Goal: Information Seeking & Learning: Learn about a topic

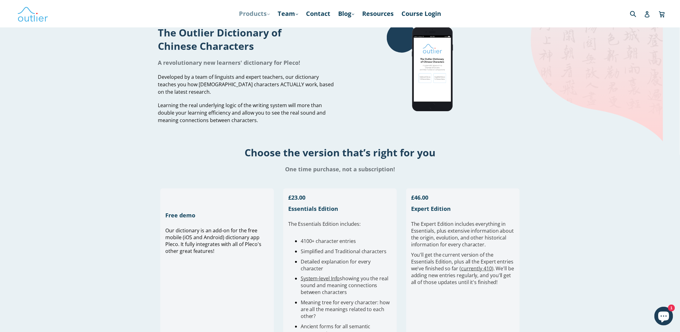
click at [251, 12] on link "Products .cls-1{fill:#231f20} expand" at bounding box center [254, 13] width 37 height 11
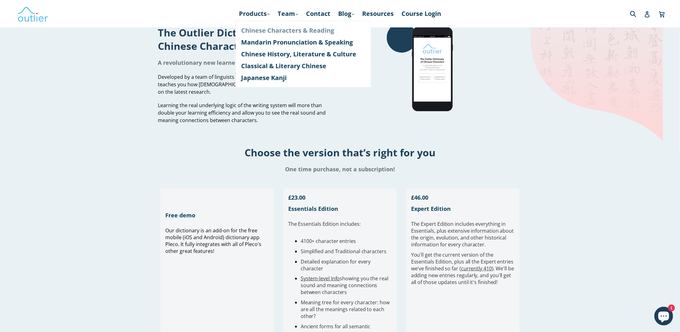
click at [253, 29] on link "Chinese Characters & Reading" at bounding box center [303, 31] width 124 height 12
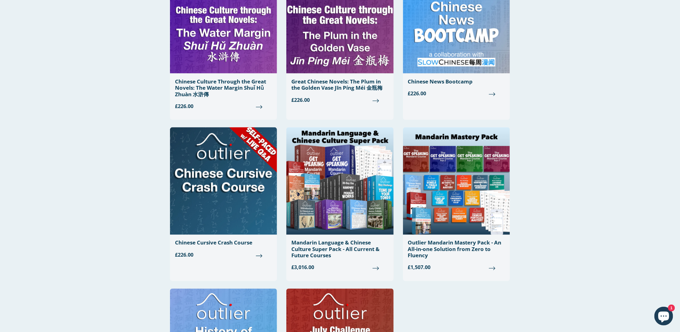
scroll to position [437, 0]
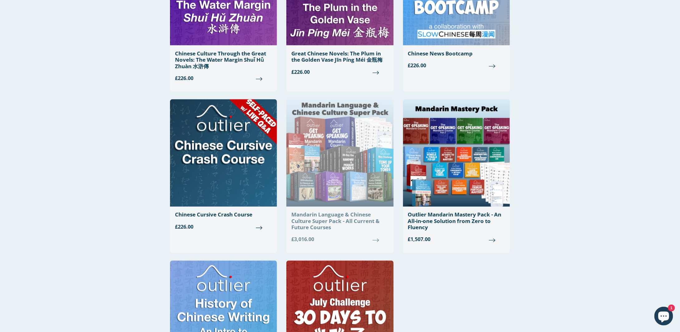
click at [346, 155] on img at bounding box center [339, 153] width 107 height 108
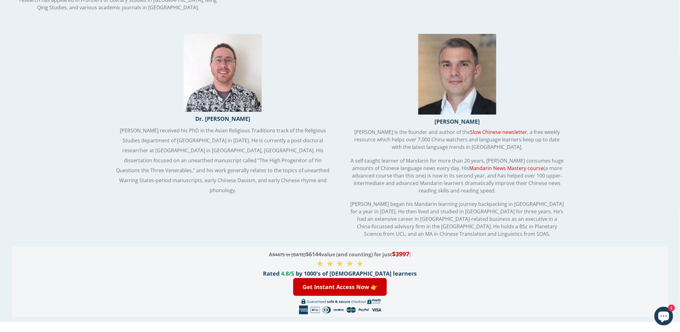
scroll to position [1305, 0]
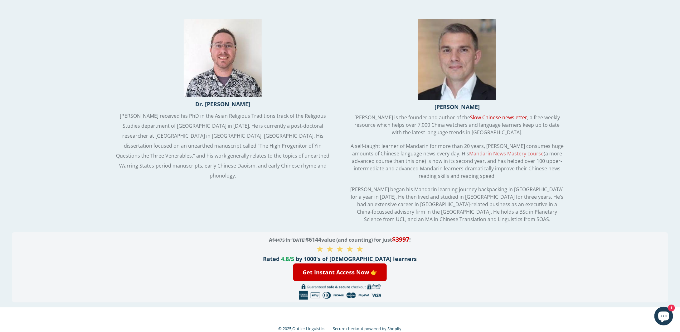
click at [469, 150] on link "Mandarin News Mastery course" at bounding box center [506, 153] width 75 height 7
